Goal: Task Accomplishment & Management: Use online tool/utility

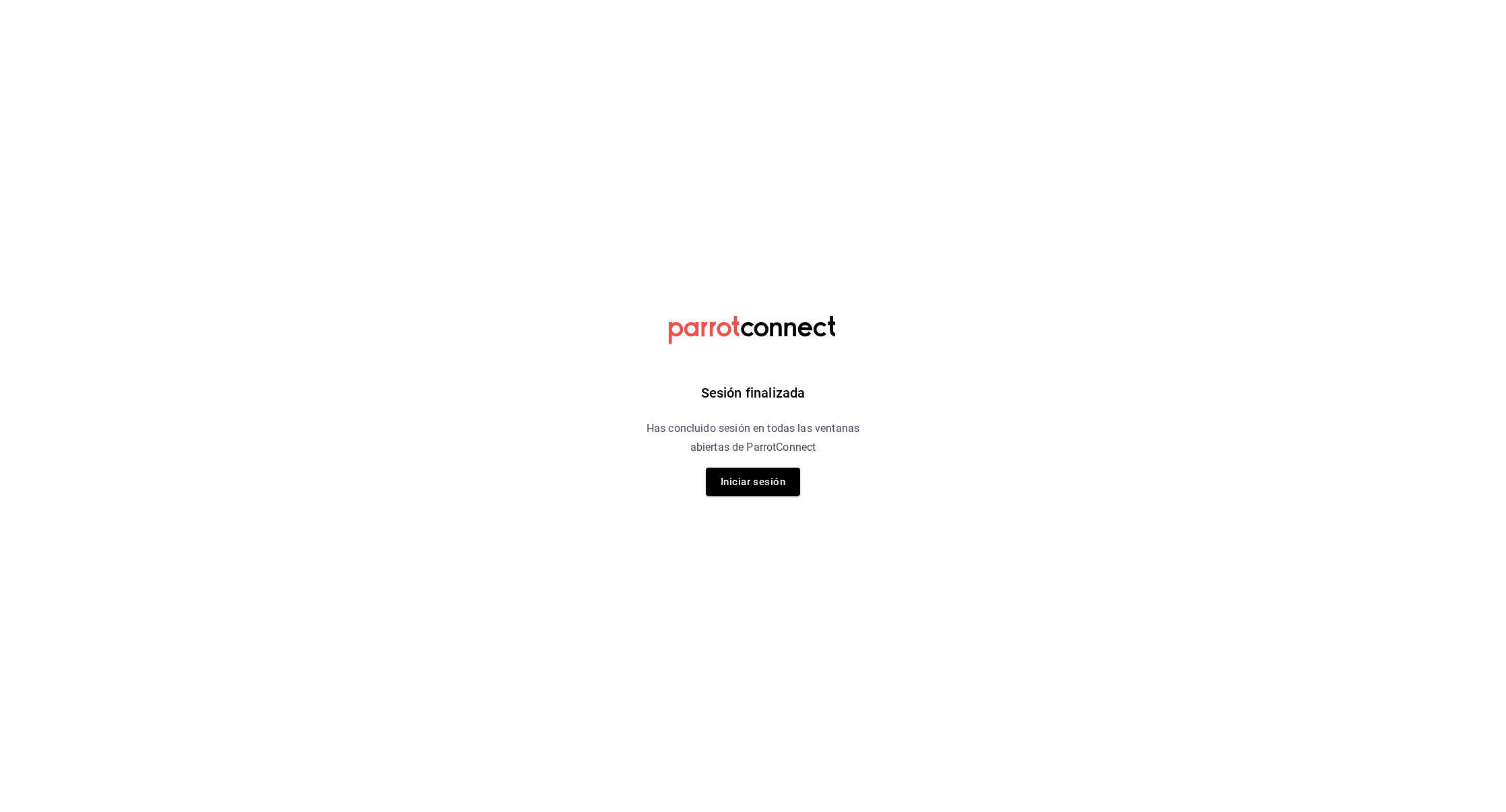
click at [759, 464] on div "Sesión finalizada Has concluido sesión en todas las ventanas abiertas de Parrot…" at bounding box center [754, 406] width 340 height 812
click at [759, 472] on button "Iniciar sesión" at bounding box center [753, 481] width 94 height 28
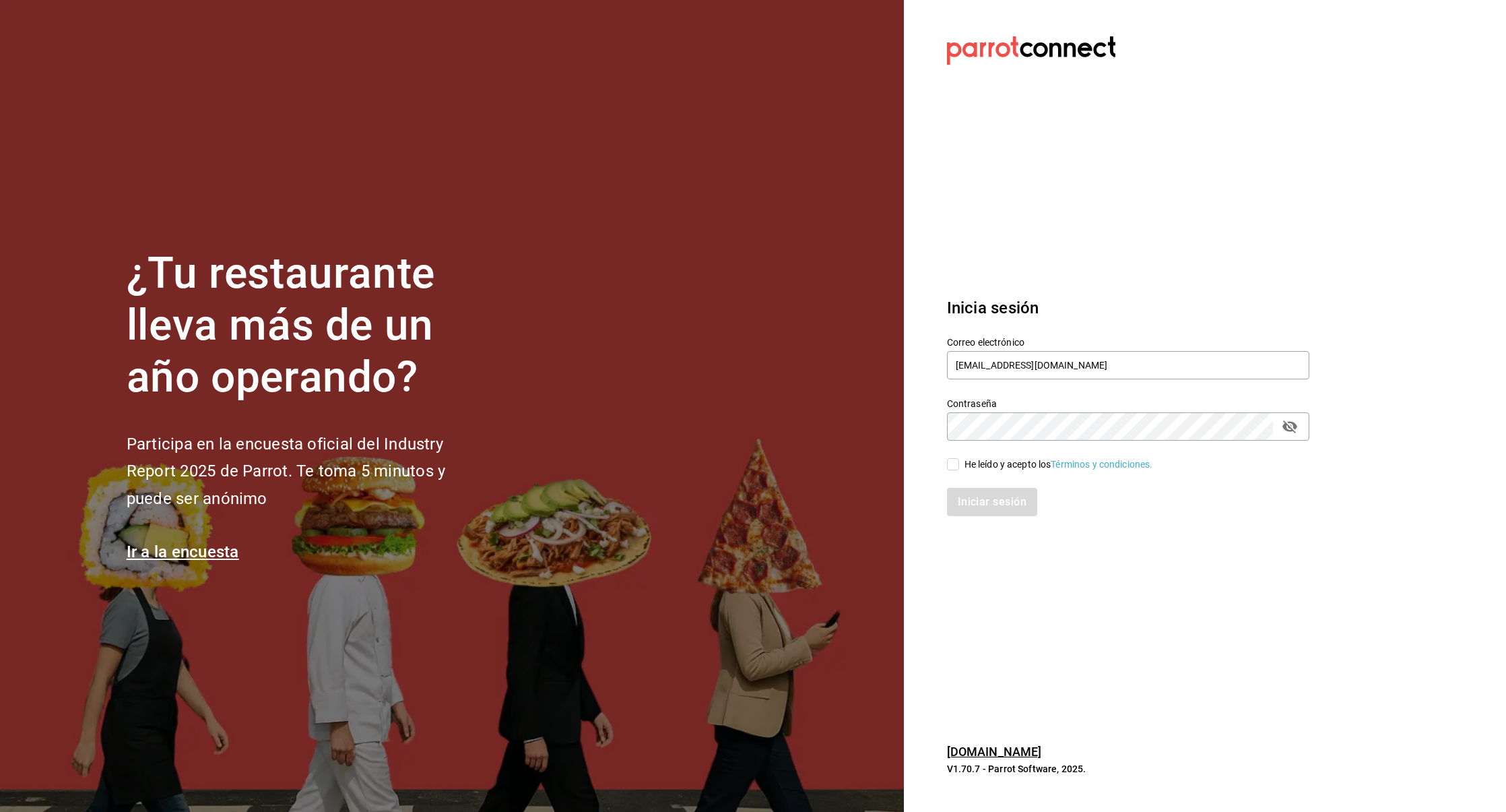
click at [956, 470] on input "He leído y acepto los Términos y condiciones." at bounding box center [953, 464] width 12 height 12
checkbox input "true"
click at [969, 493] on button "Iniciar sesión" at bounding box center [992, 501] width 92 height 28
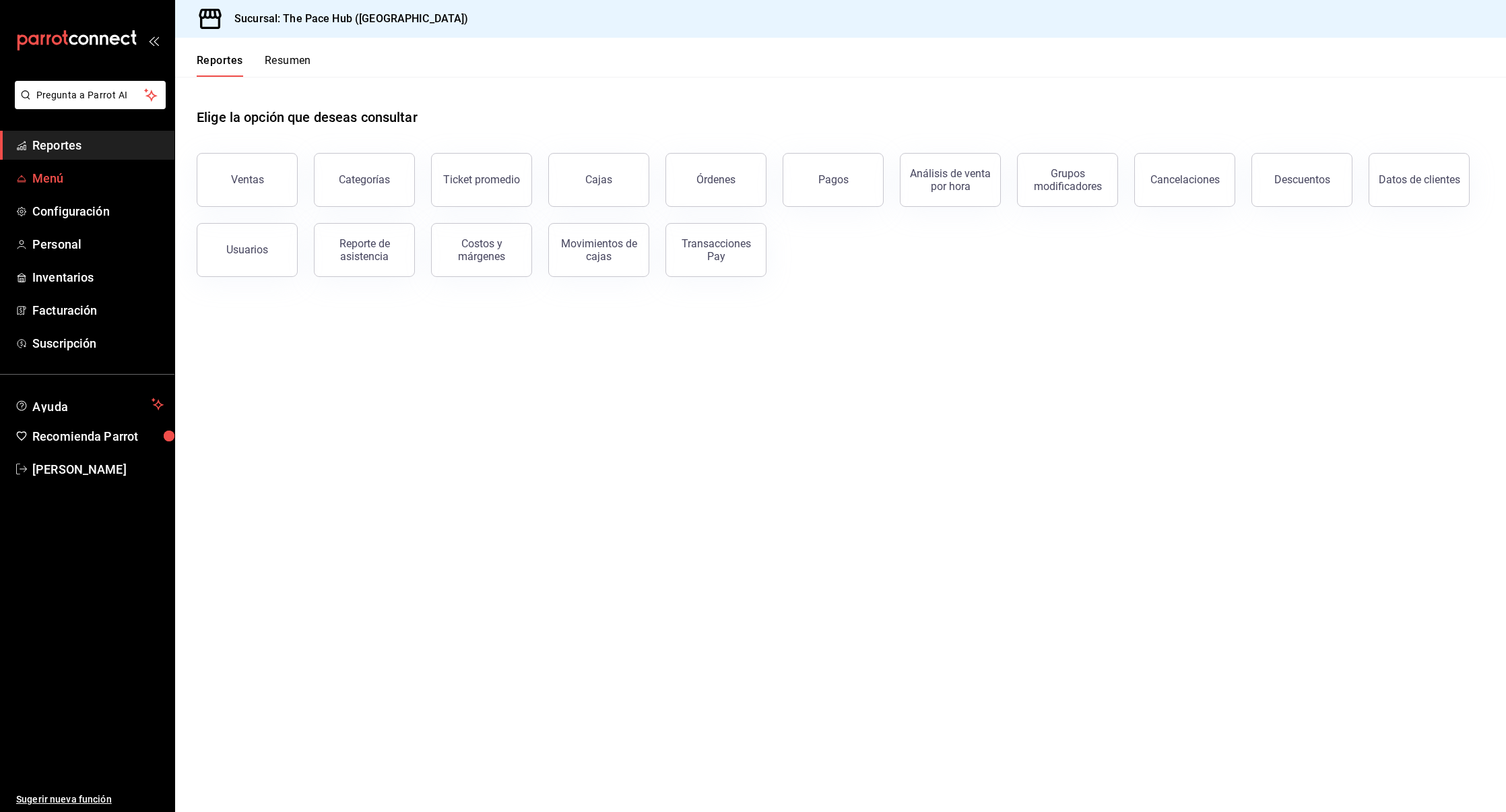
click at [69, 171] on span "Menú" at bounding box center [98, 178] width 131 height 18
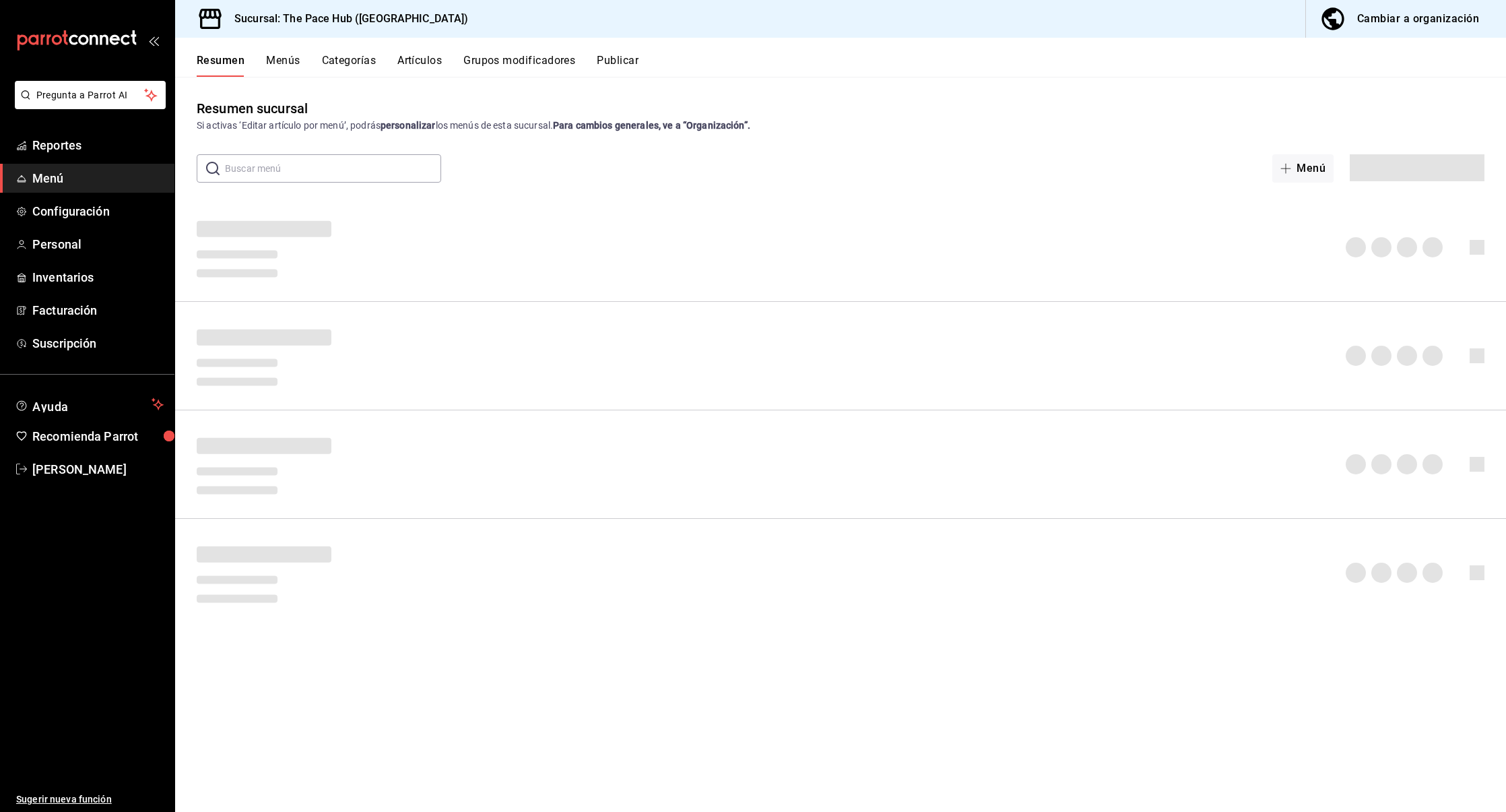
click at [69, 171] on span "Menú" at bounding box center [98, 178] width 131 height 18
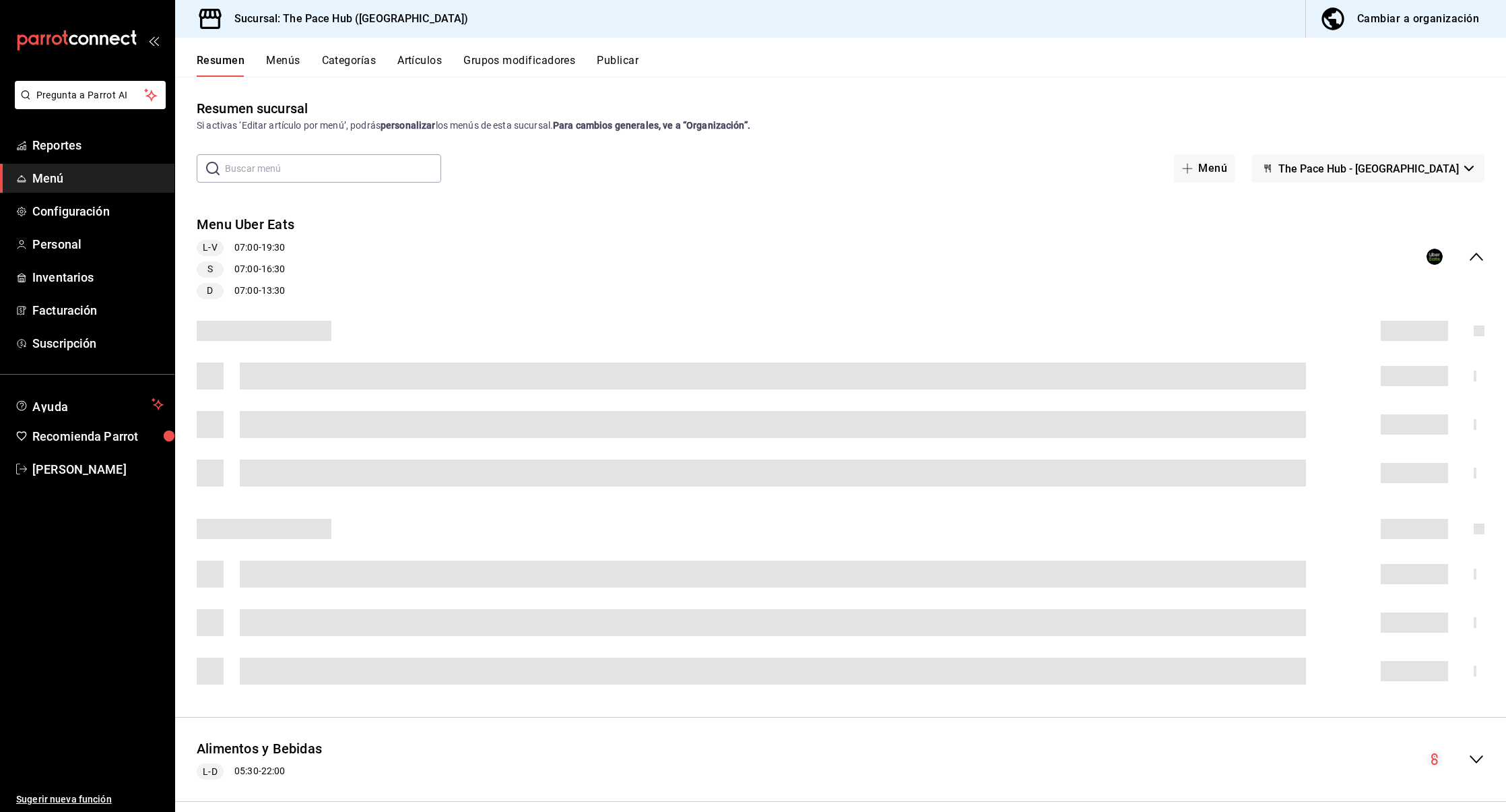
click at [228, 176] on input "text" at bounding box center [333, 168] width 216 height 27
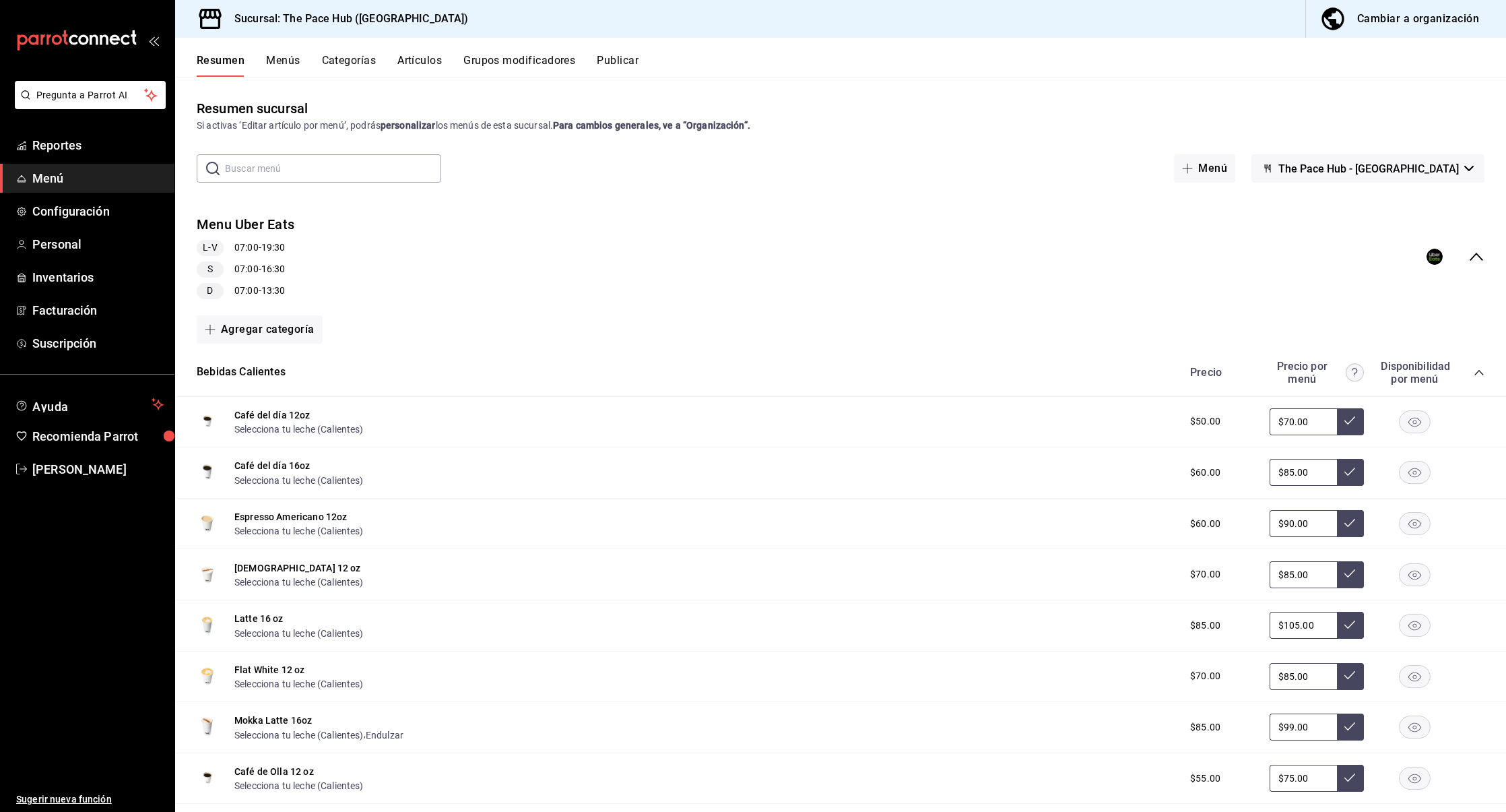
click at [1050, 45] on div "Resumen Menús Categorías Artículos Grupos modificadores Publicar" at bounding box center [840, 57] width 1331 height 39
click at [1407, 27] on div "Cambiar a organización" at bounding box center [1418, 19] width 122 height 19
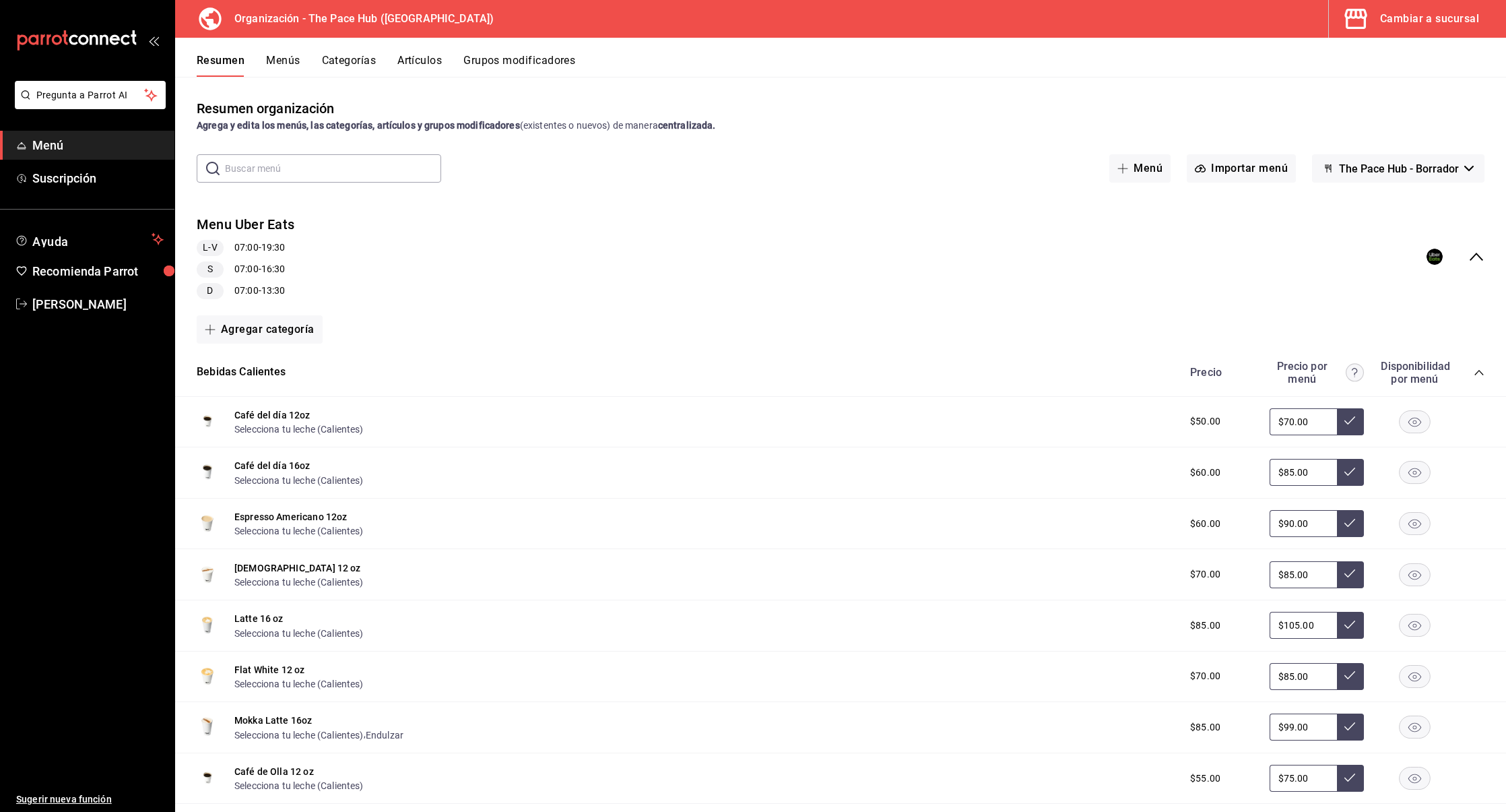
click at [414, 58] on button "Artículos" at bounding box center [420, 66] width 45 height 23
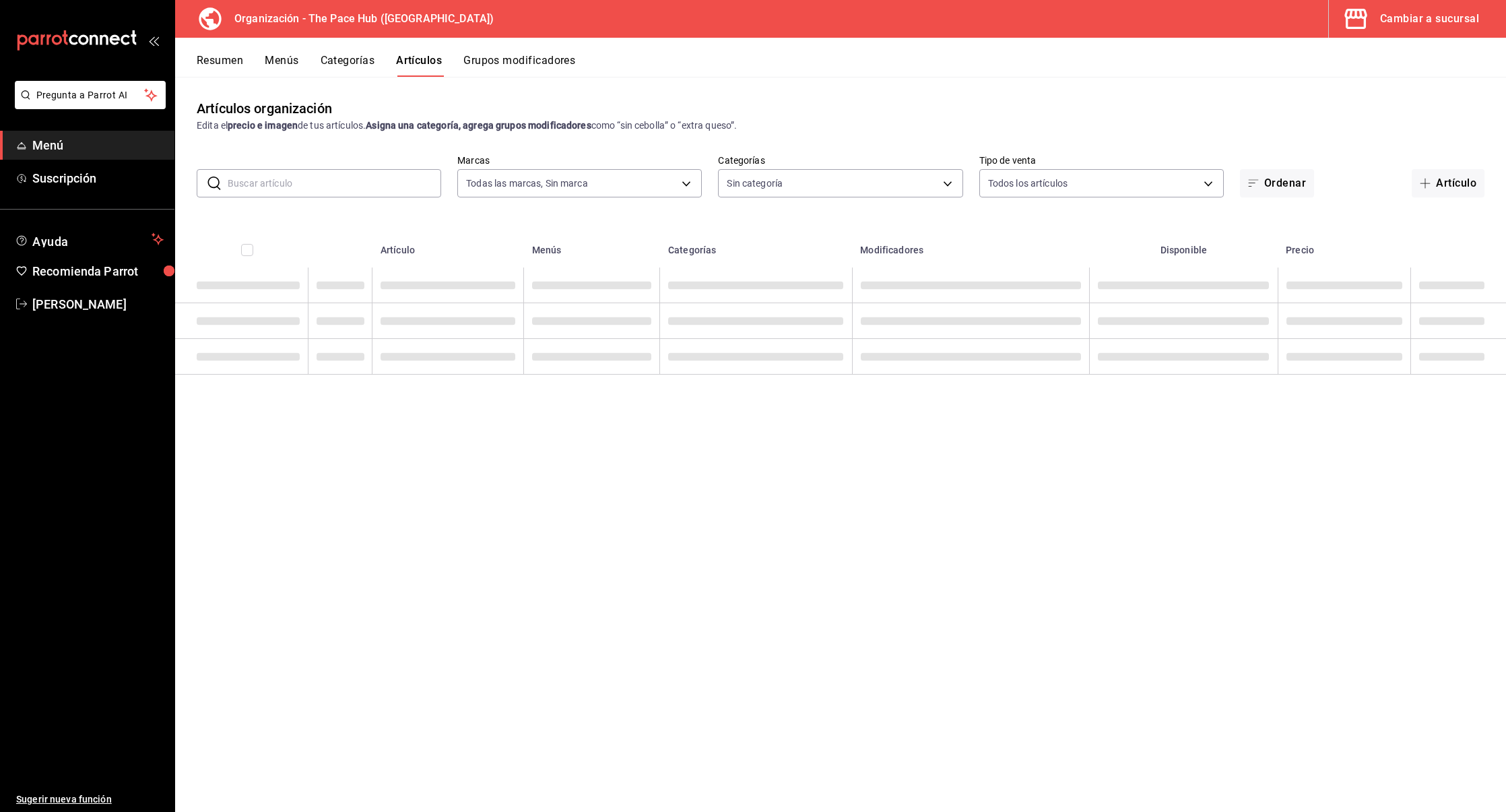
type input "d1cf4cd1-797f-42fd-b04c-2538fdef5236"
type input "778c3cc2-0b73-4990-80a2-60f6dd5b6db6,dbdddf54-e6c3-4887-9852-0d0a61a5c27b,8201e…"
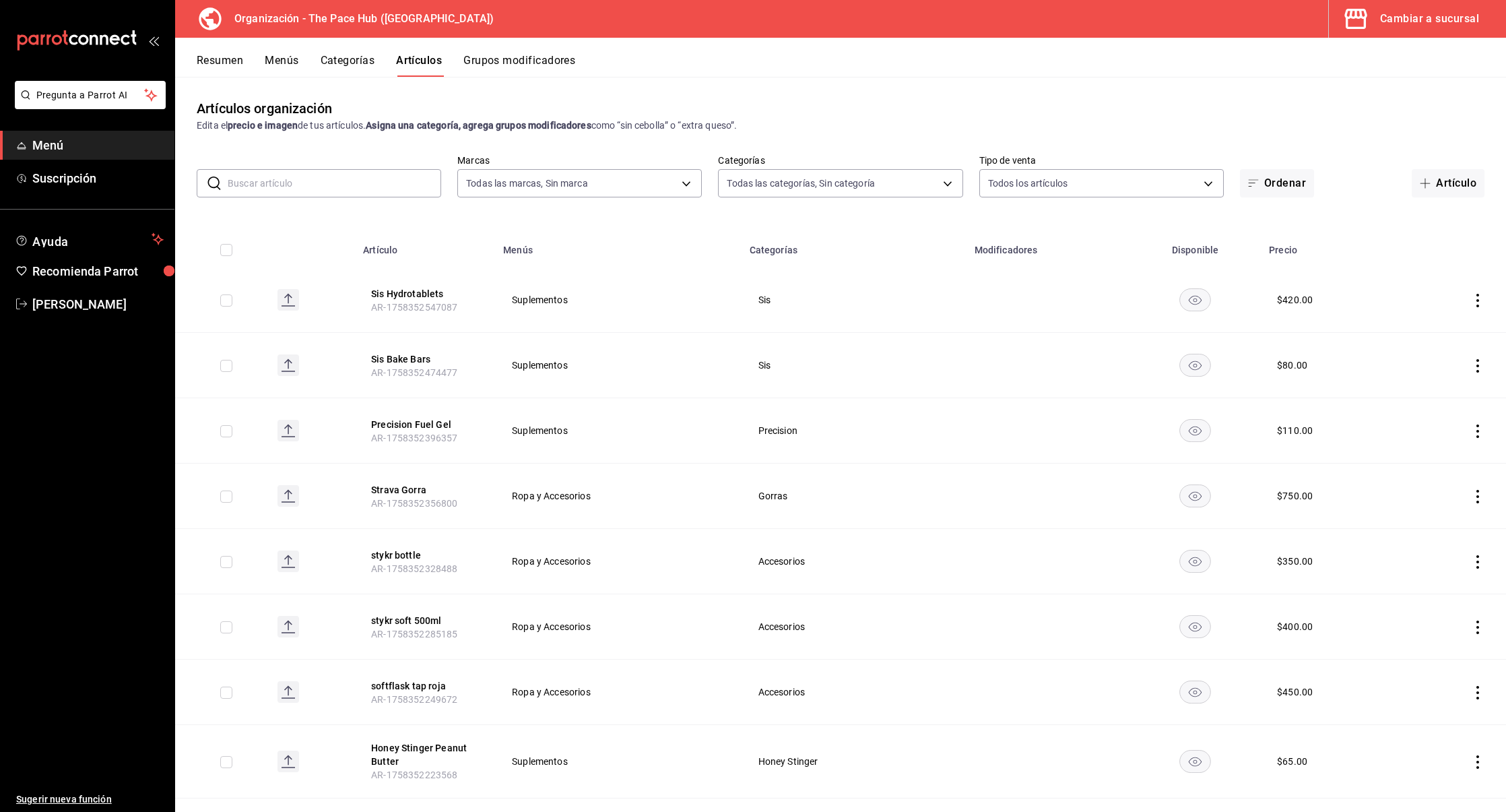
click at [1439, 161] on div "​ ​ Marcas Todas las marcas, Sin marca d1cf4cd1-797f-42fd-b04c-2538fdef5236 Cat…" at bounding box center [840, 176] width 1331 height 43
click at [1439, 173] on button "Artículo" at bounding box center [1448, 183] width 73 height 28
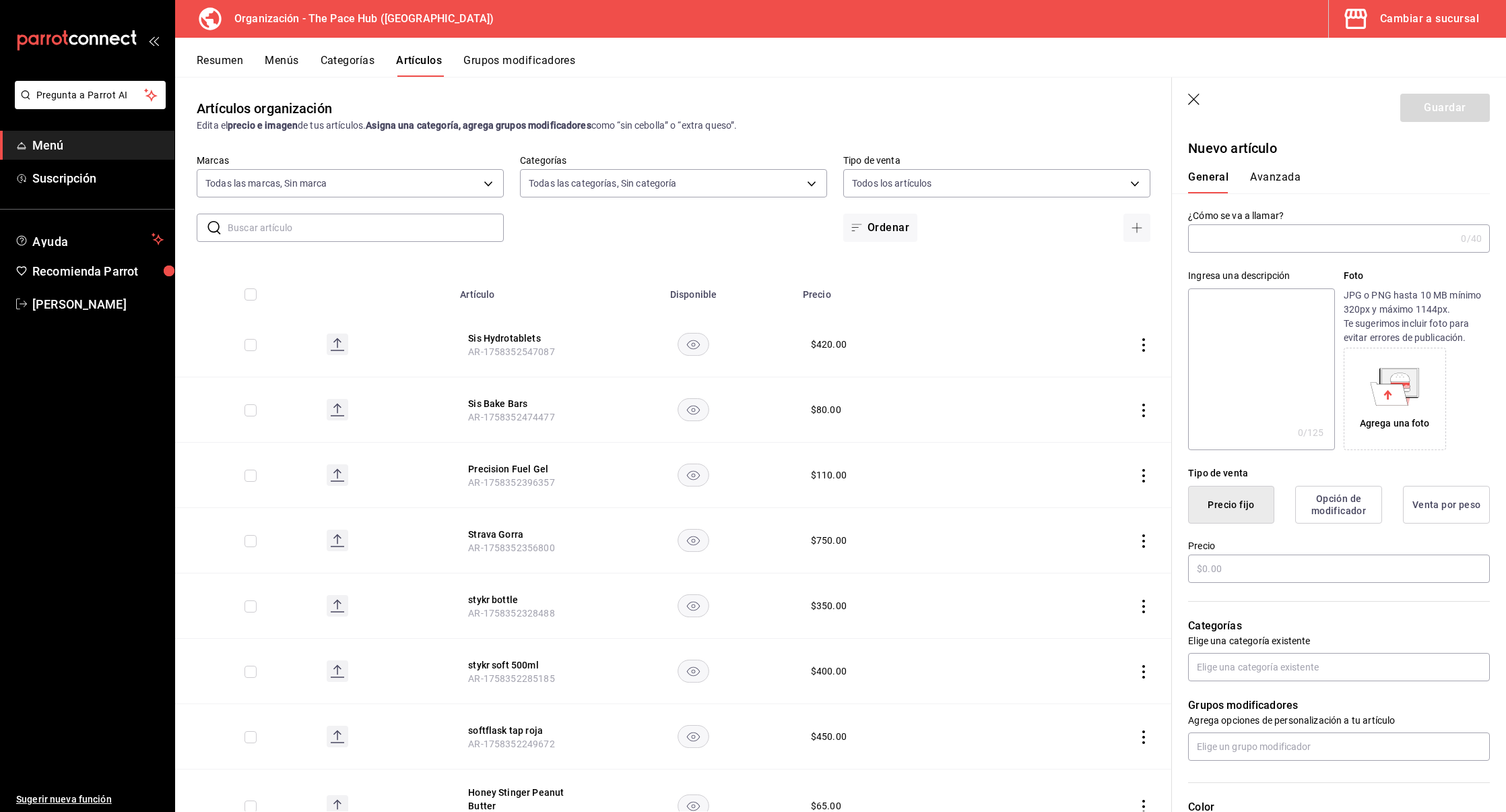
click at [1216, 234] on input "text" at bounding box center [1322, 238] width 267 height 27
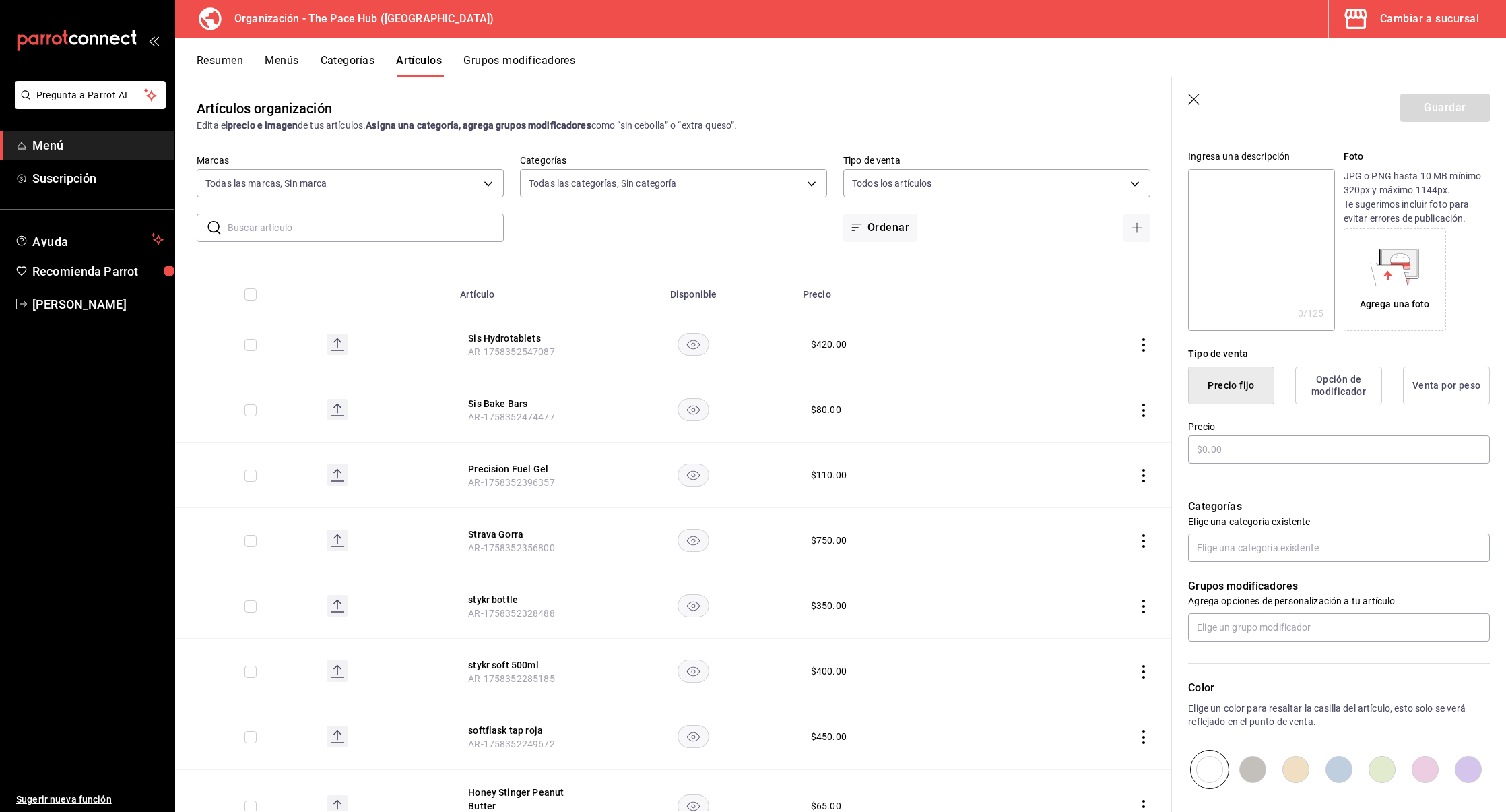
scroll to position [135, 0]
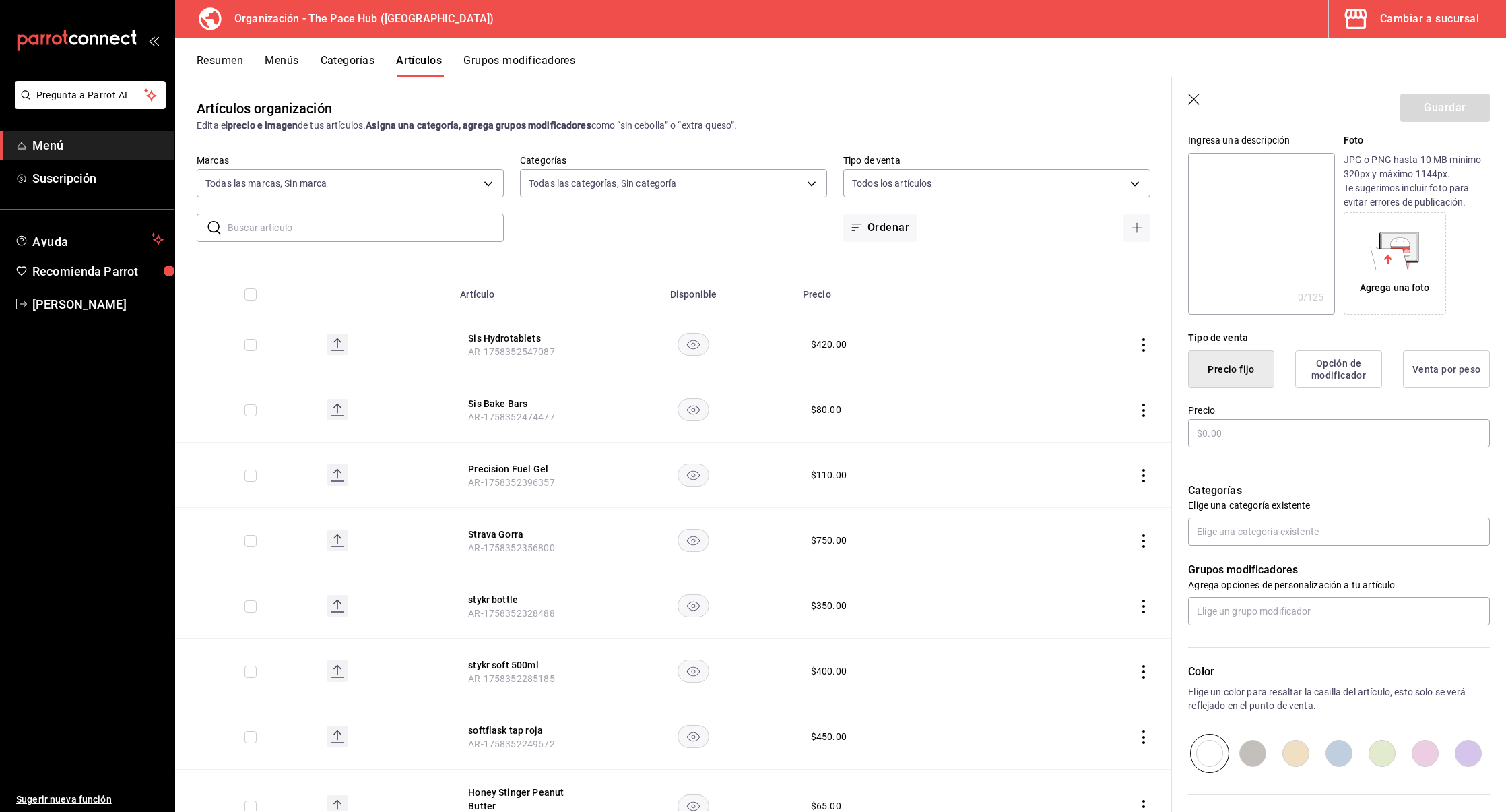
type input "Skratch Bolsa 440 g"
click at [1242, 444] on input "text" at bounding box center [1339, 432] width 302 height 28
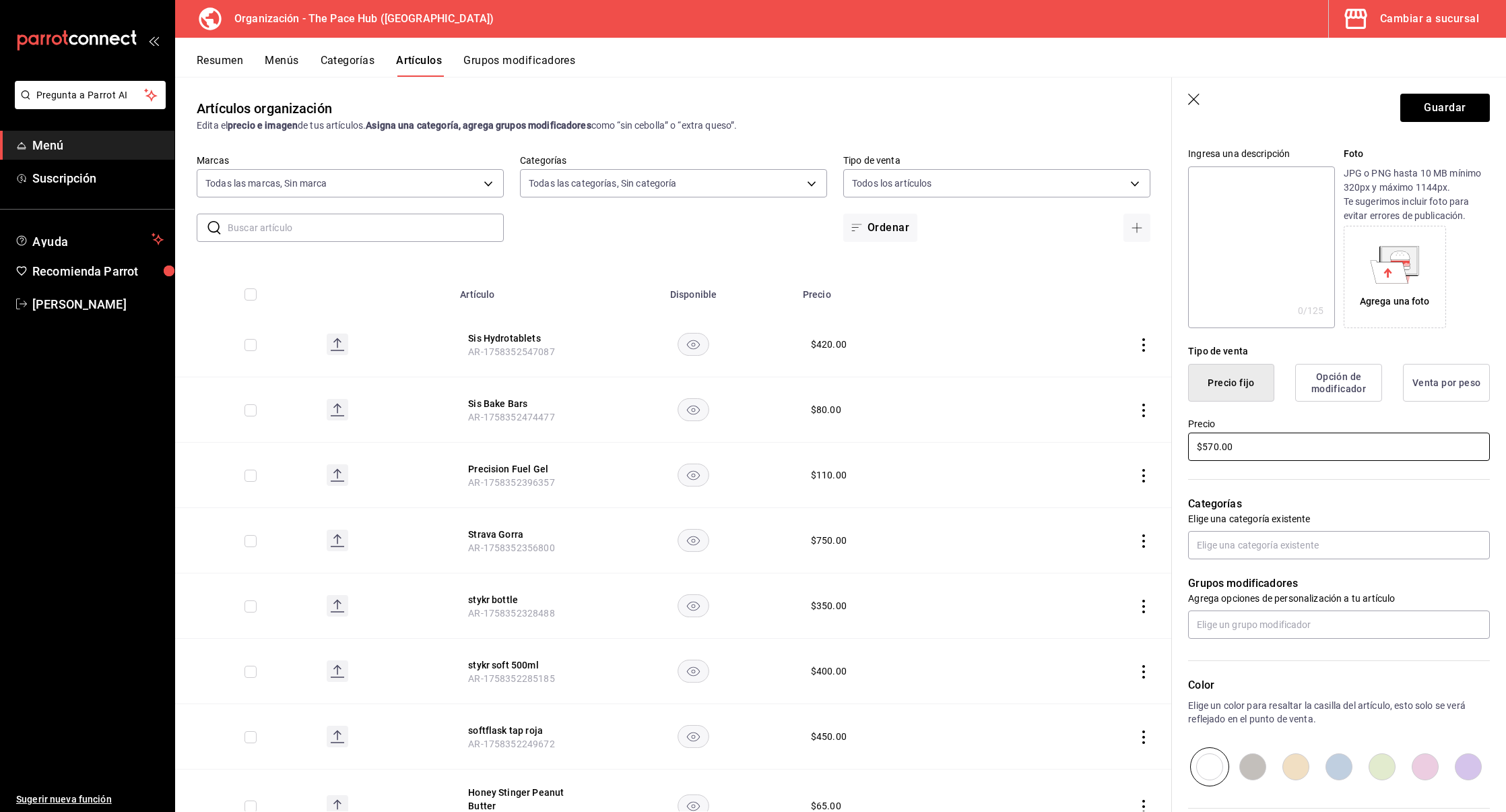
scroll to position [159, 0]
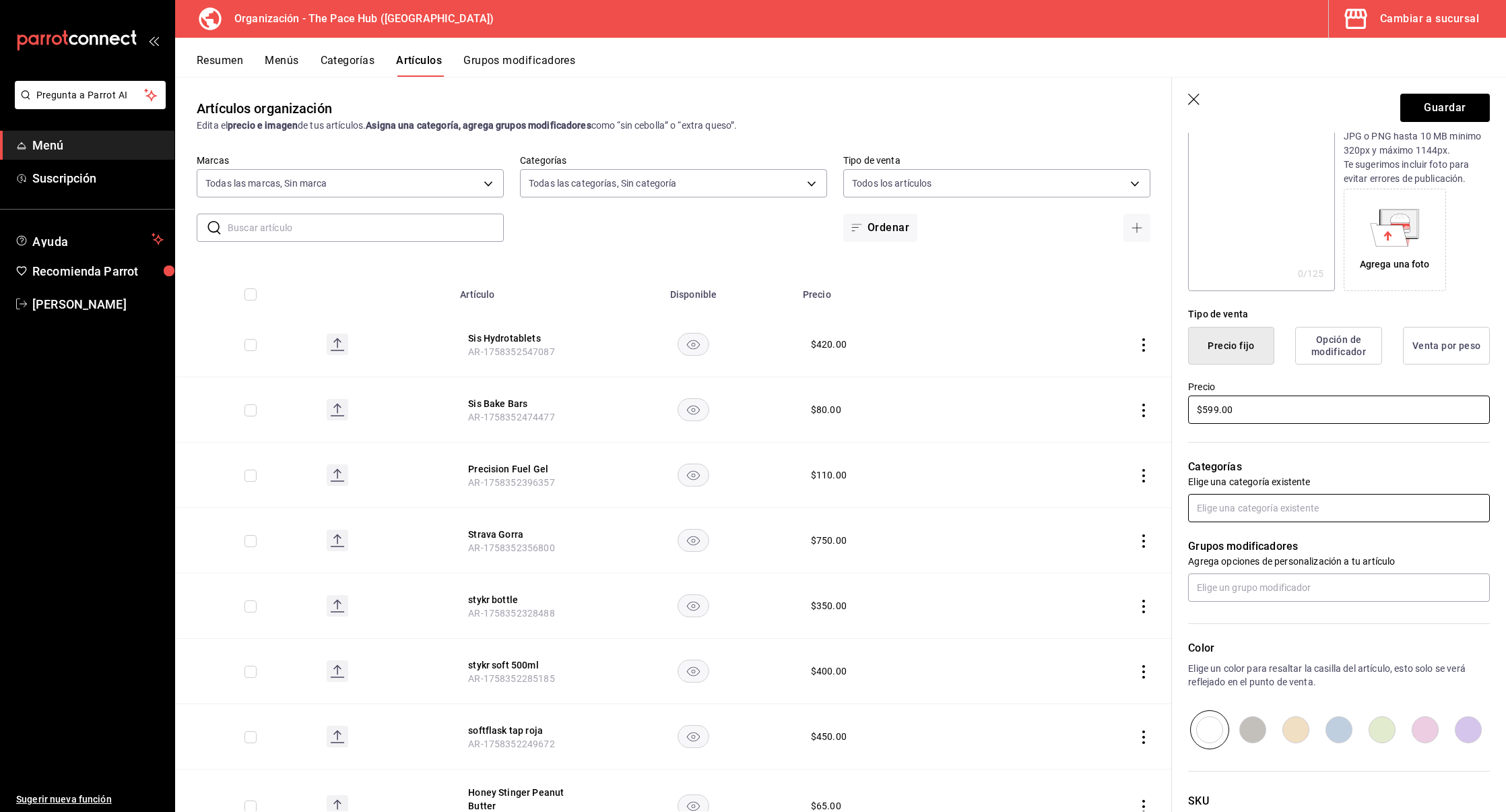
type input "$599.00"
click at [1209, 510] on input "text" at bounding box center [1339, 507] width 302 height 28
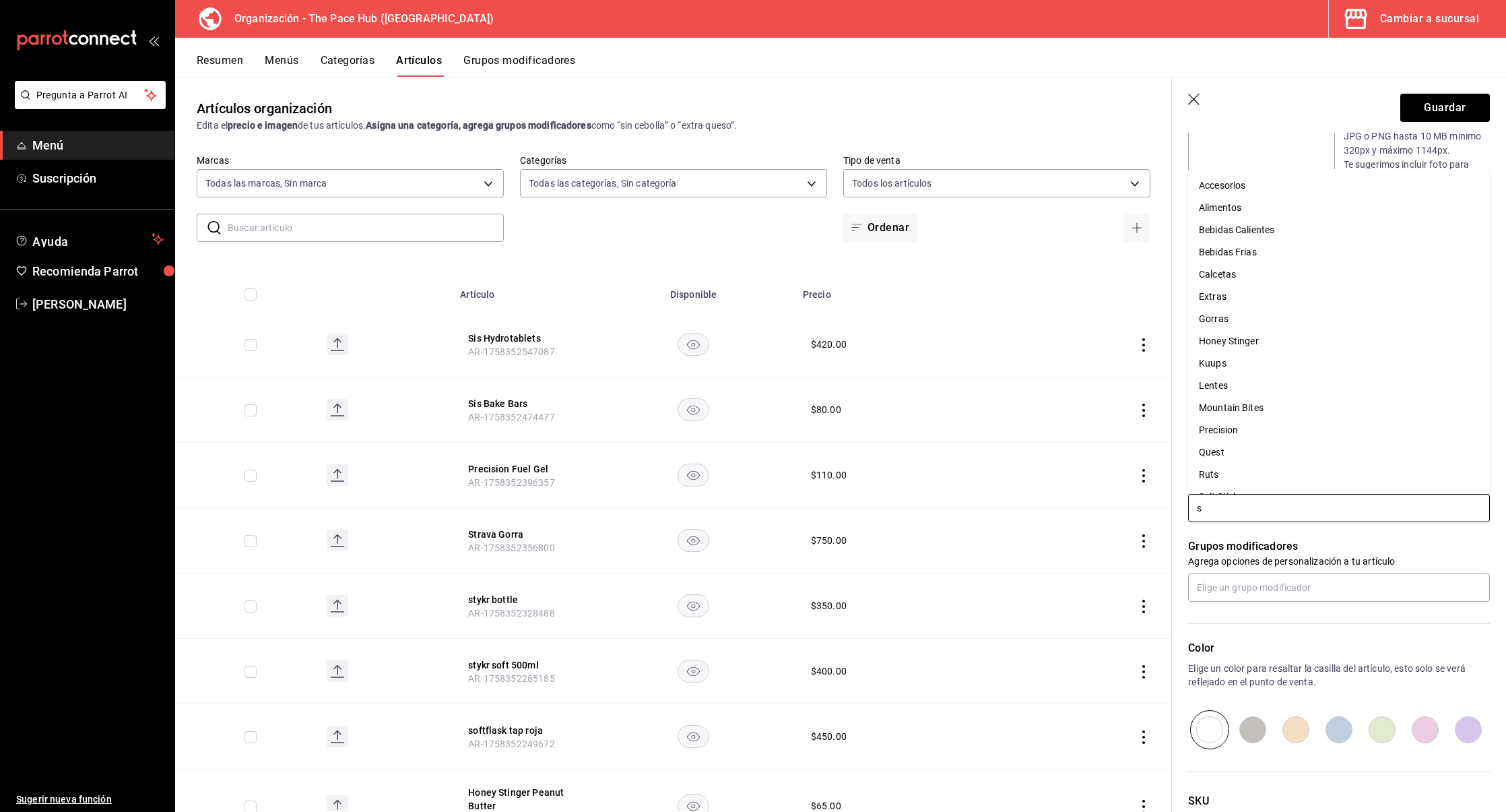
type input "sk"
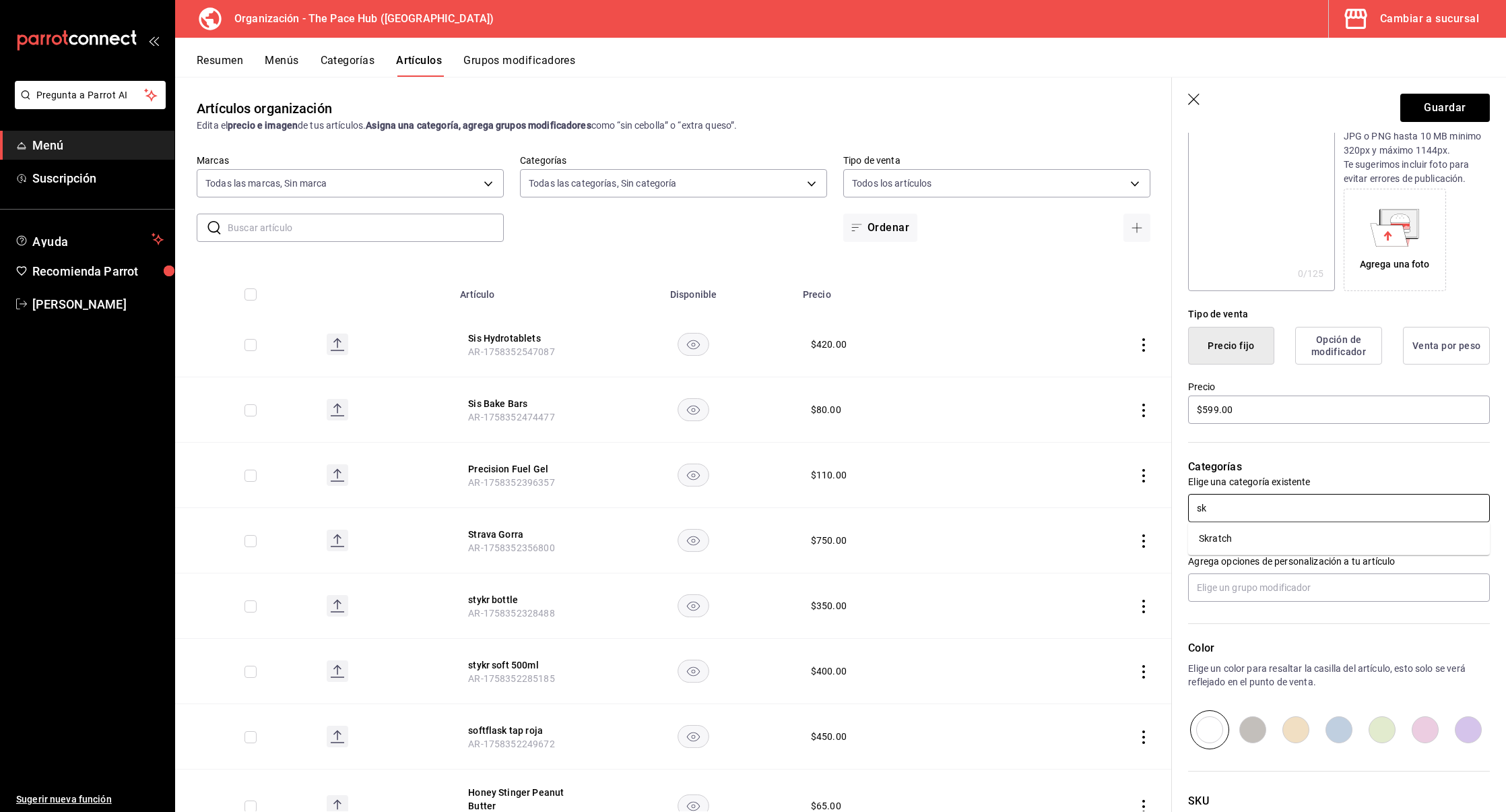
click at [1247, 538] on li "Skratch" at bounding box center [1339, 538] width 302 height 22
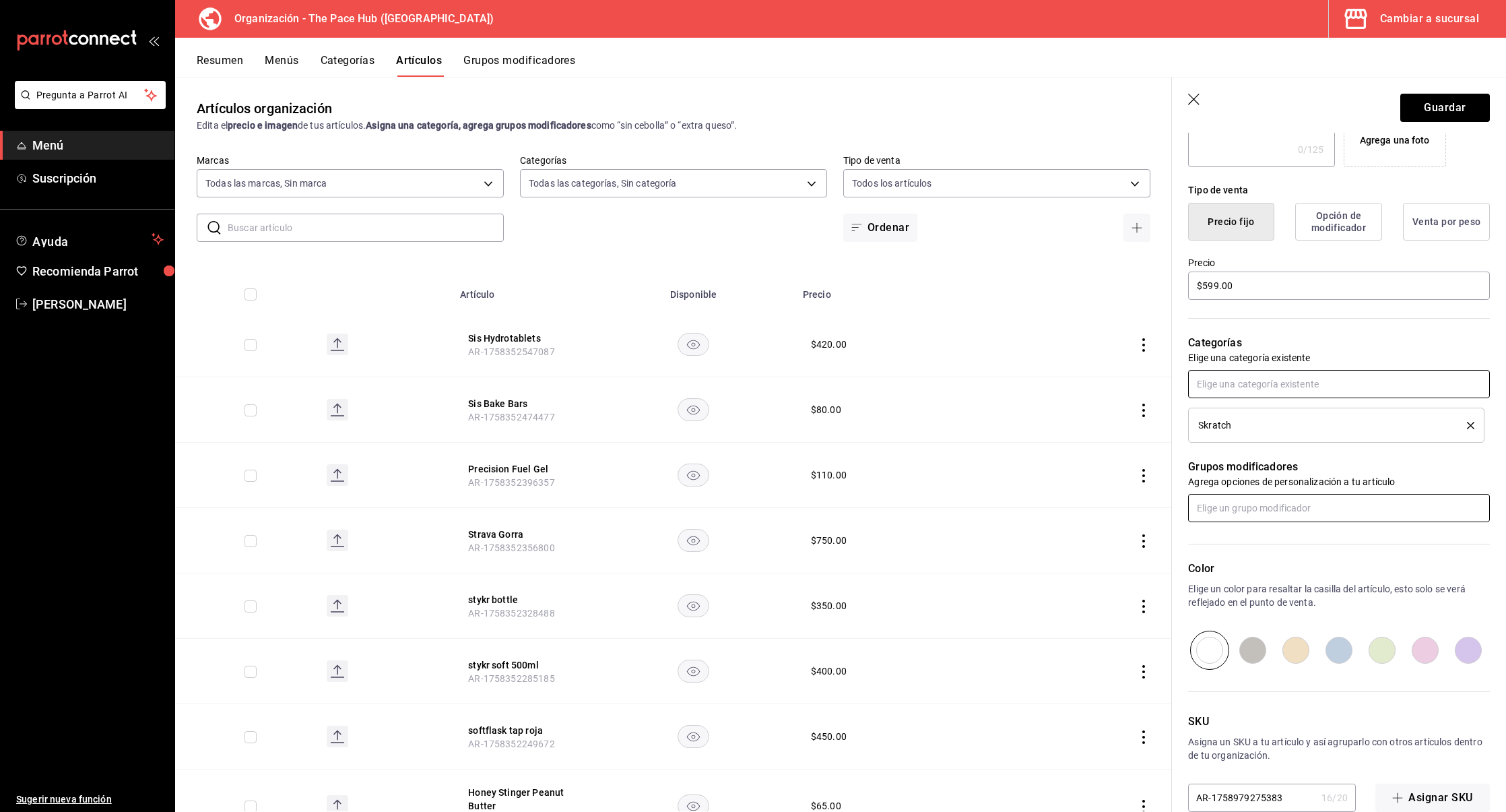
scroll to position [308, 0]
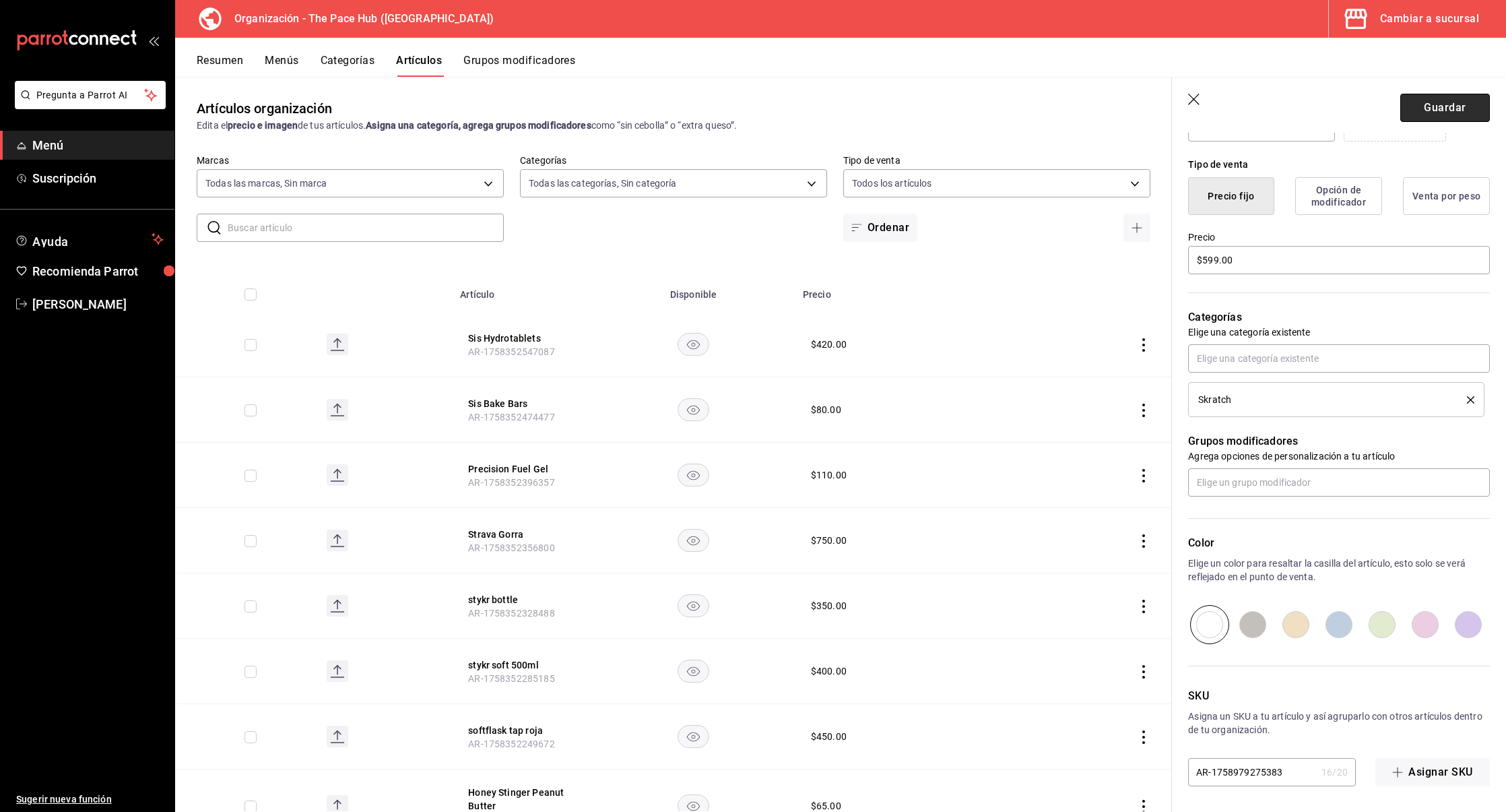
click at [1443, 109] on button "Guardar" at bounding box center [1445, 107] width 89 height 28
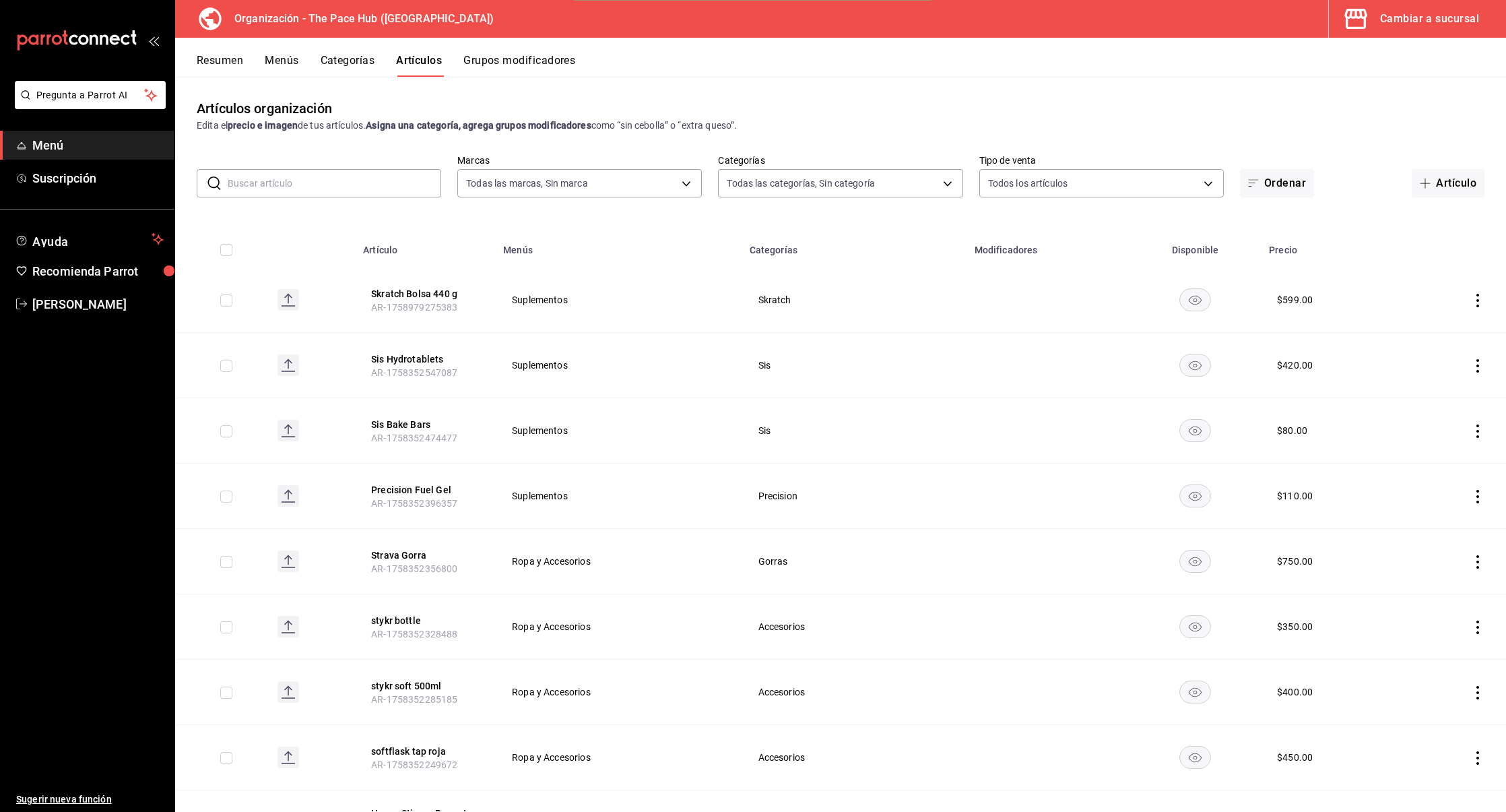
click at [285, 65] on button "Menús" at bounding box center [281, 66] width 34 height 23
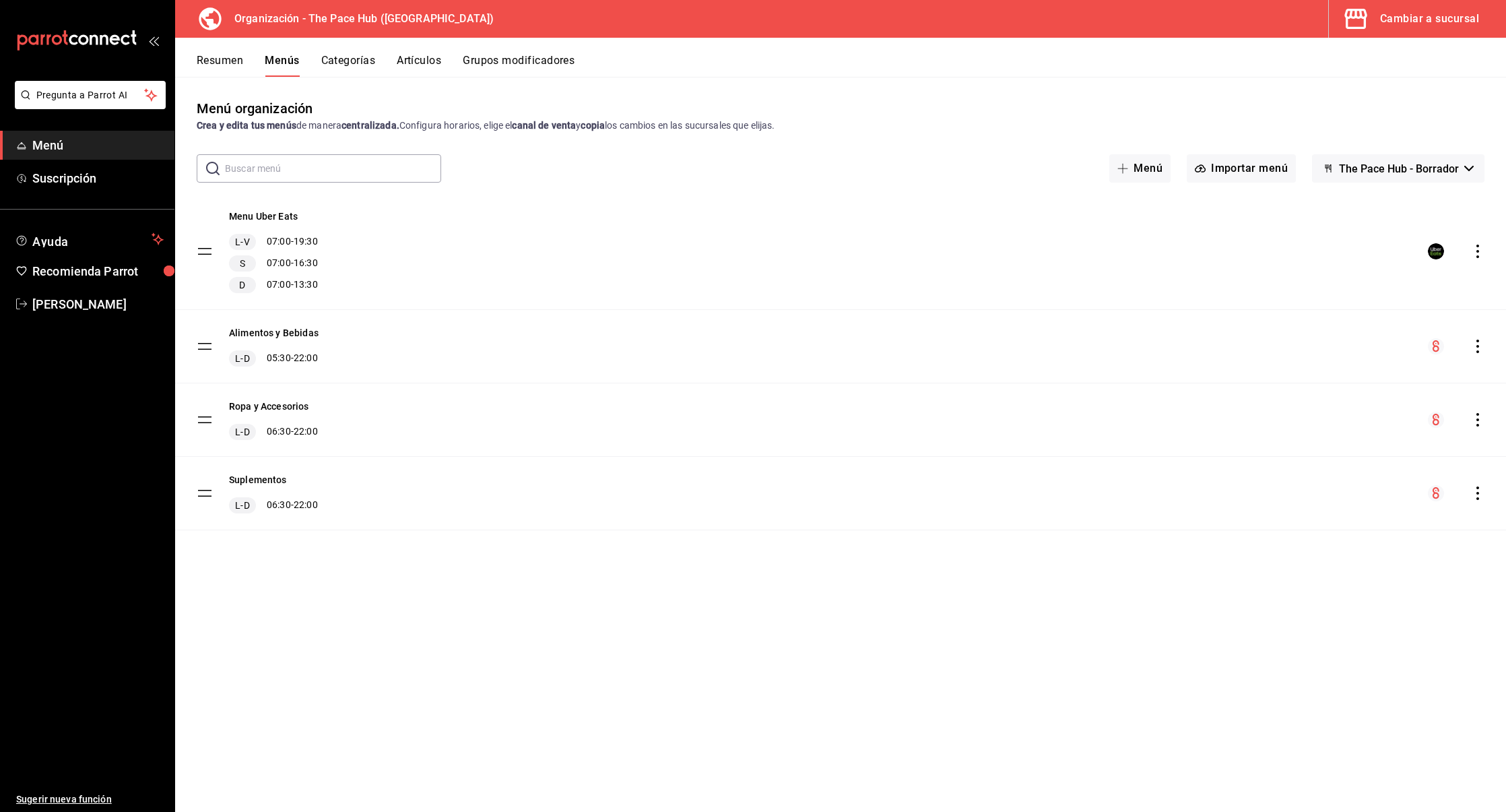
click at [1476, 490] on icon "actions" at bounding box center [1478, 493] width 14 height 14
click at [1368, 582] on span "Copiar en otra sucursal" at bounding box center [1371, 579] width 164 height 14
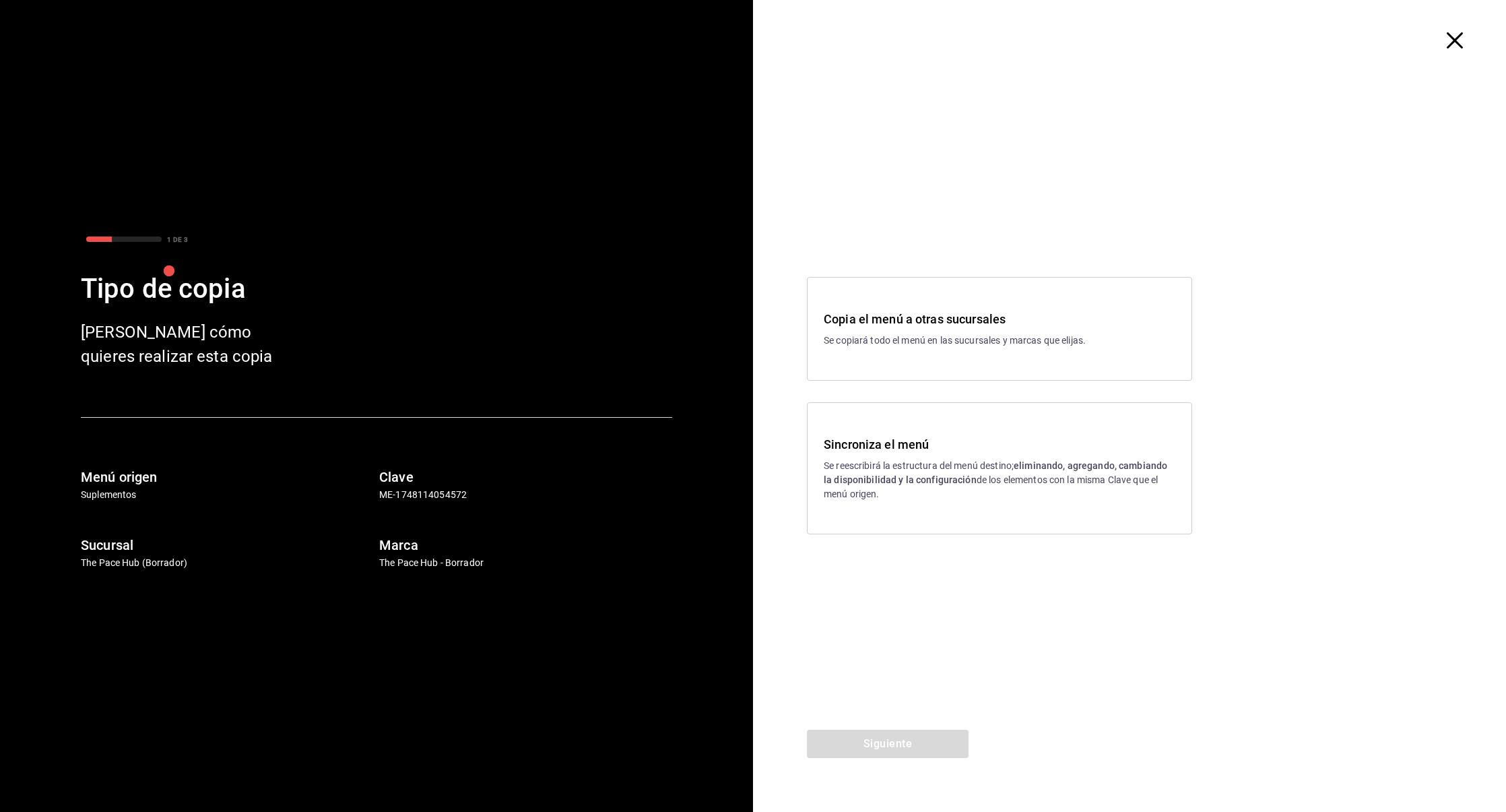
click at [933, 428] on div "Sincroniza el menú Se reescribirá la estructura del menú destino; eliminando, a…" at bounding box center [999, 468] width 386 height 132
click at [857, 746] on button "Siguiente" at bounding box center [888, 743] width 161 height 28
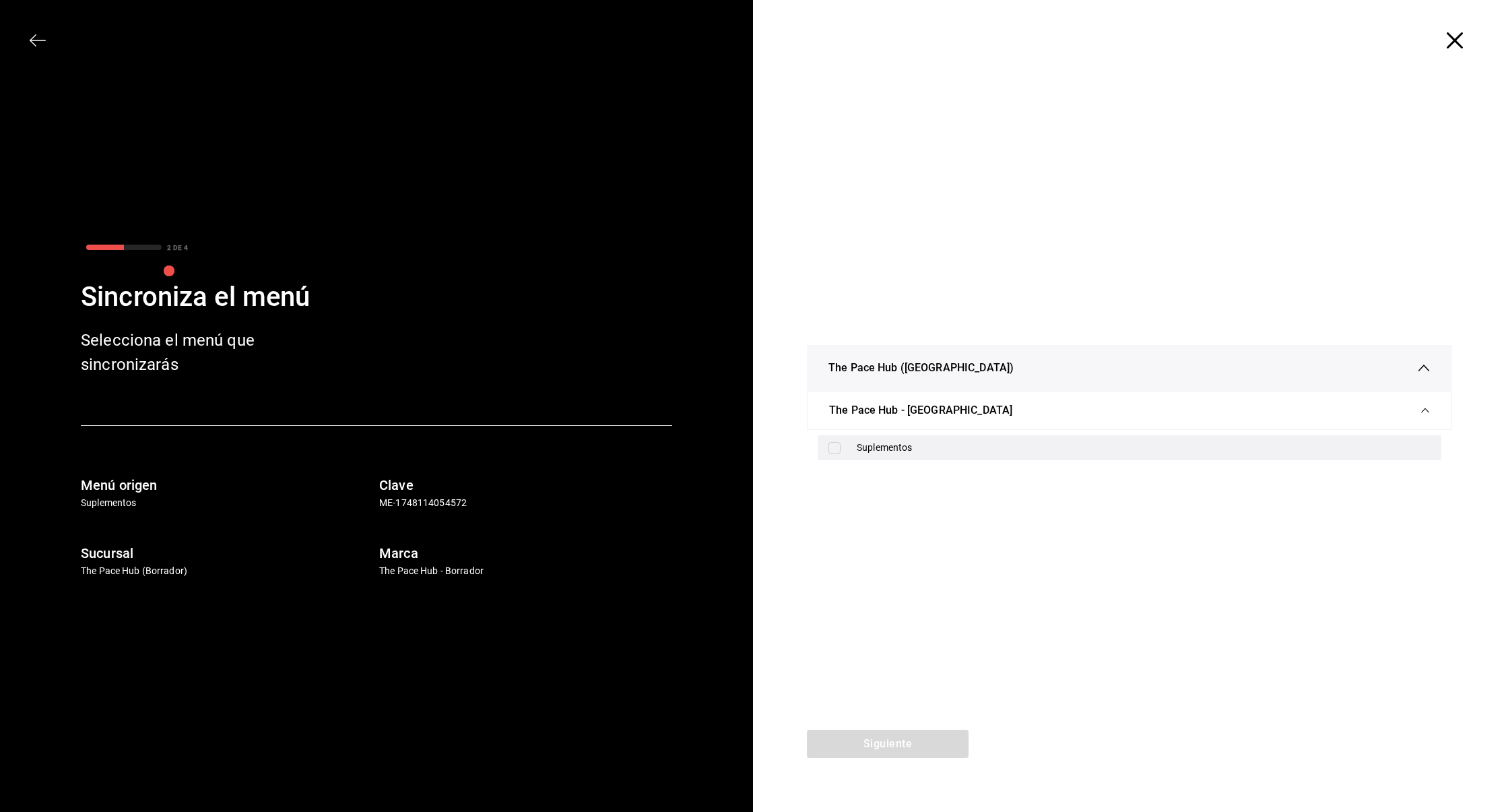
click at [829, 440] on div "Suplementos" at bounding box center [1130, 447] width 624 height 25
checkbox input "true"
click at [870, 742] on button "Siguiente" at bounding box center [888, 743] width 161 height 28
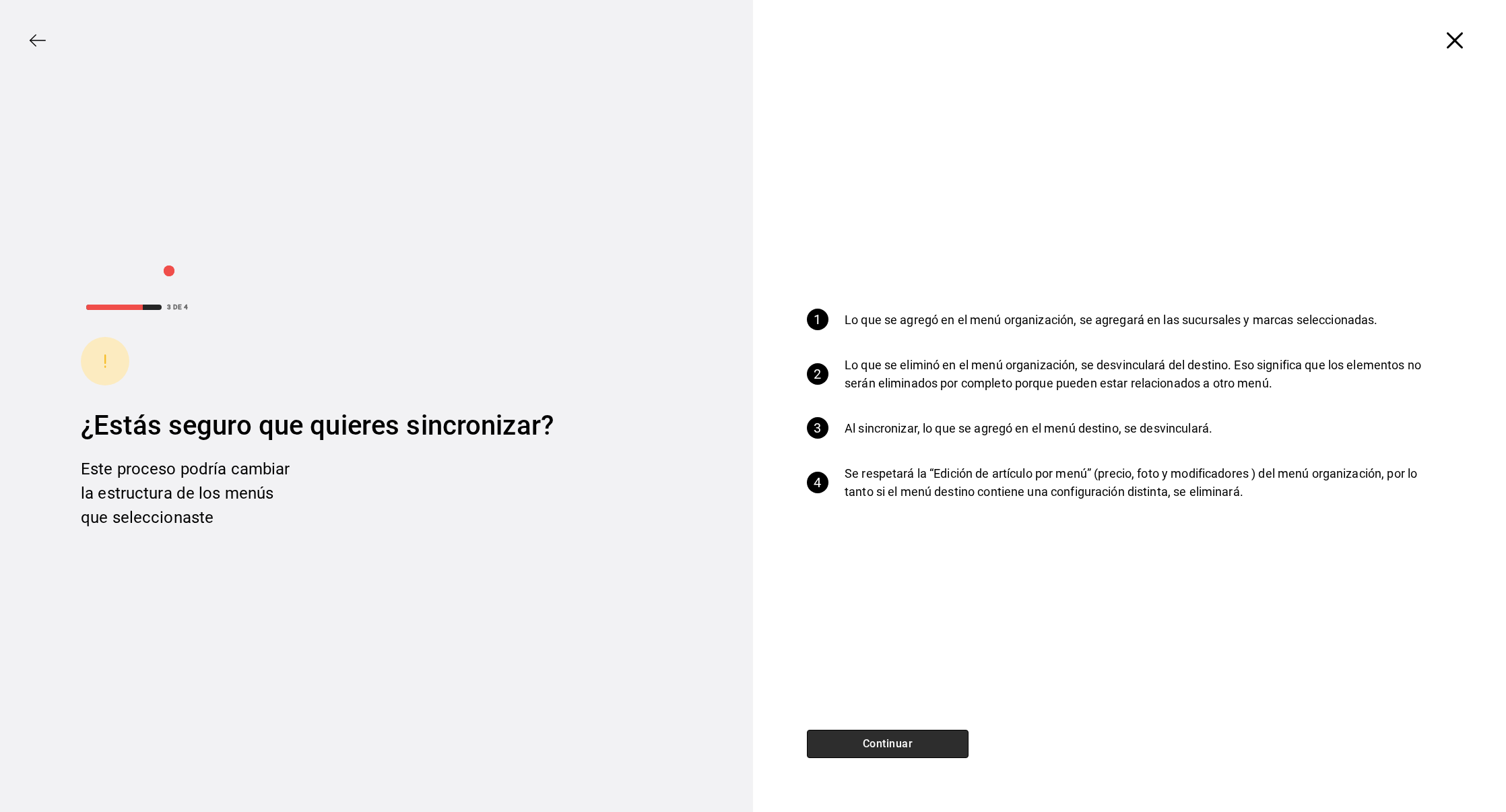
click at [870, 742] on button "Continuar" at bounding box center [888, 743] width 161 height 28
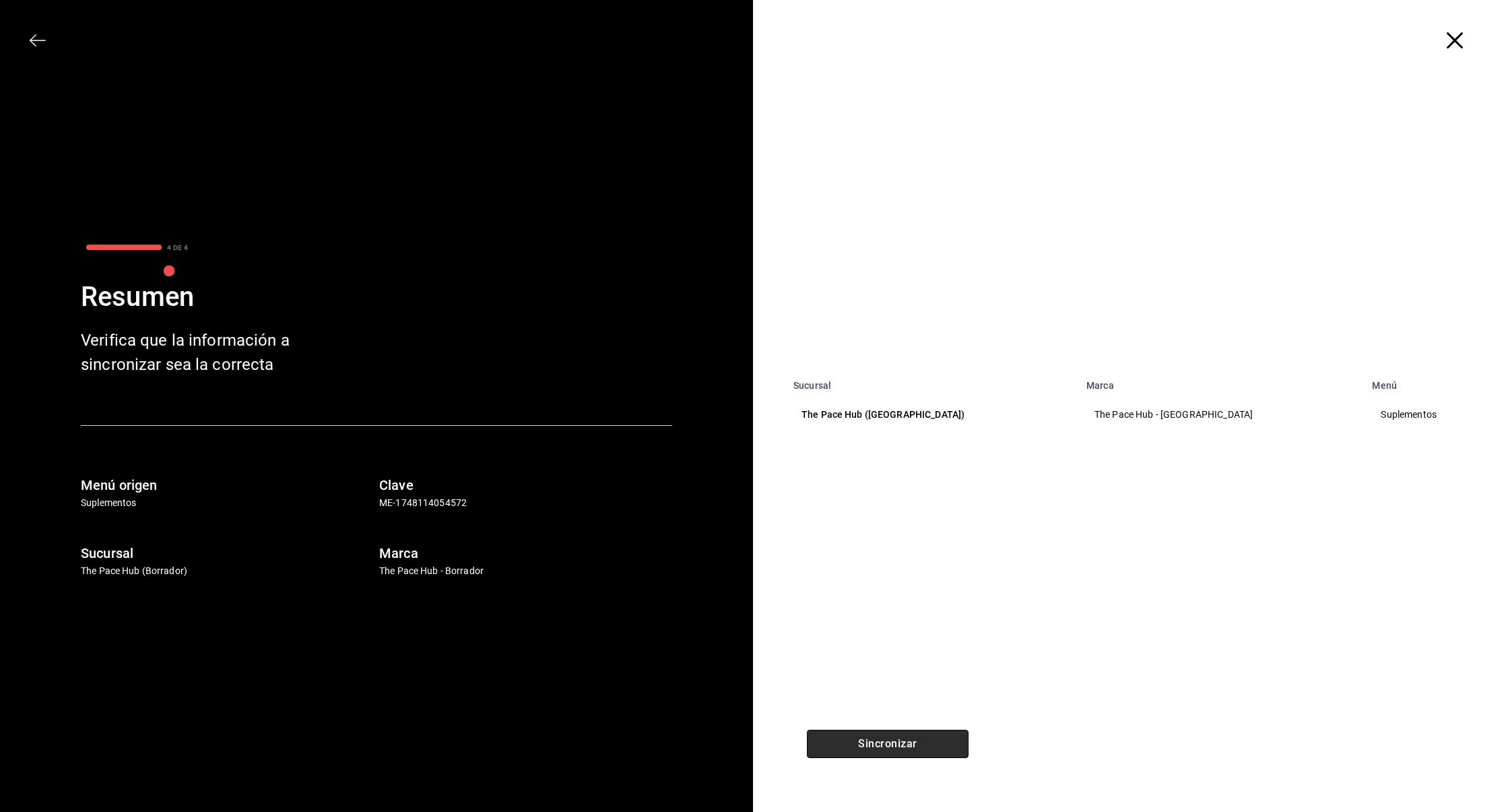
click at [870, 742] on button "Sincronizar" at bounding box center [888, 743] width 161 height 28
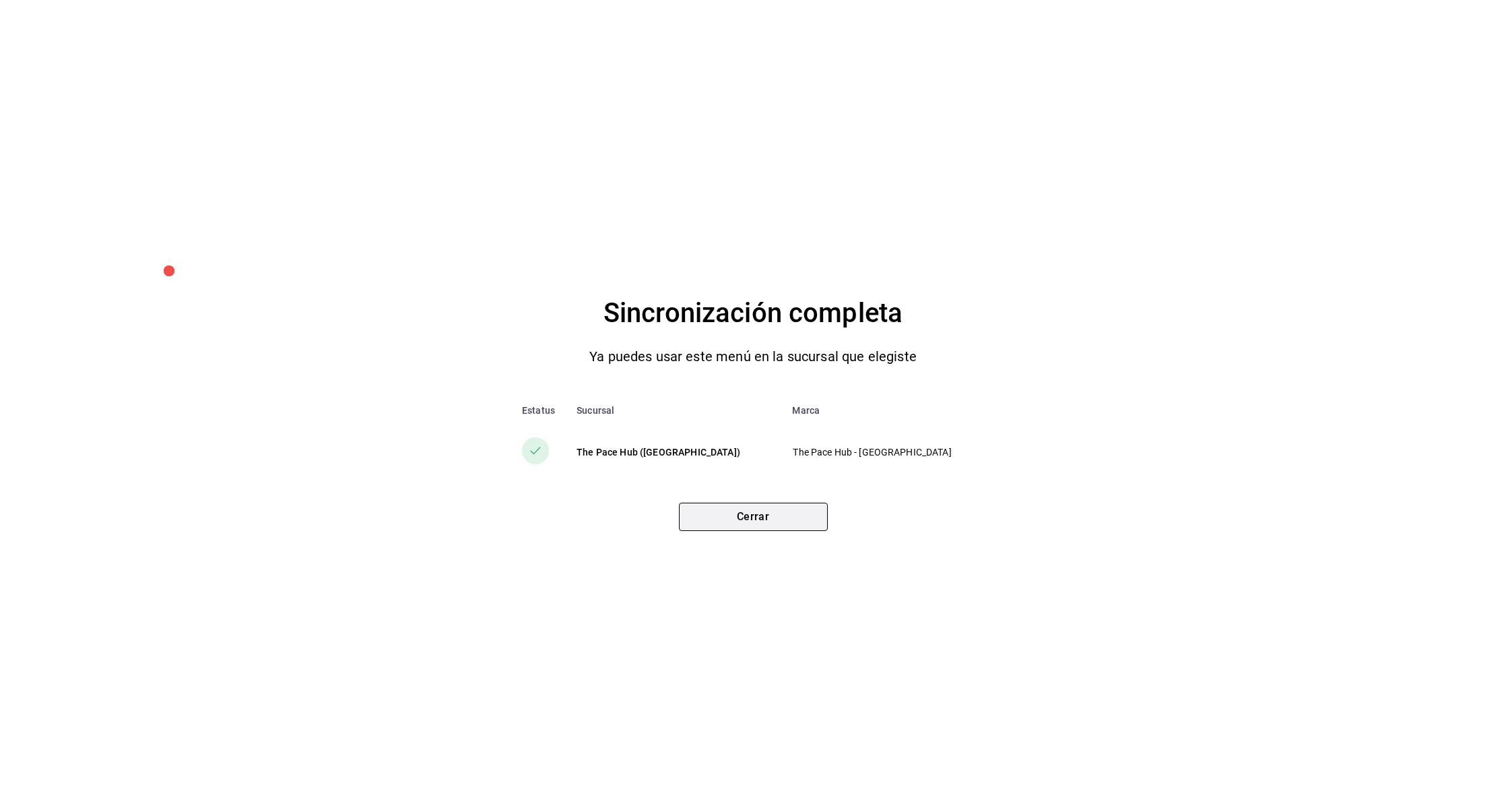
click at [723, 512] on button "Cerrar" at bounding box center [753, 516] width 149 height 28
